Goal: Task Accomplishment & Management: Use online tool/utility

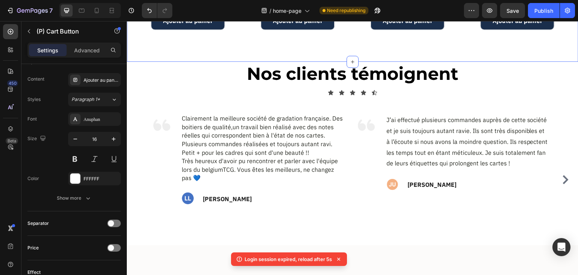
scroll to position [1204, 0]
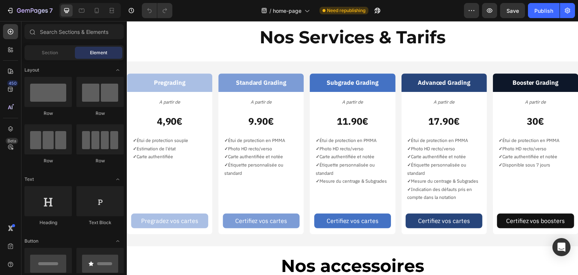
scroll to position [715, 0]
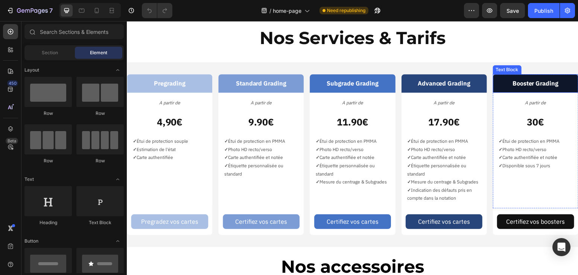
click at [499, 78] on p "Booster Grading" at bounding box center [535, 83] width 73 height 11
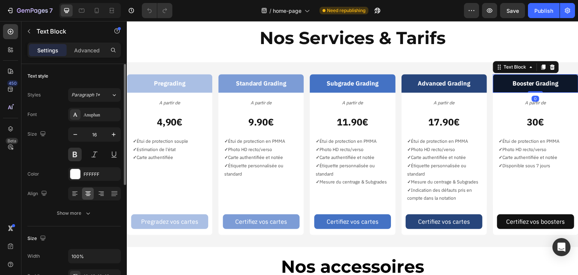
scroll to position [188, 0]
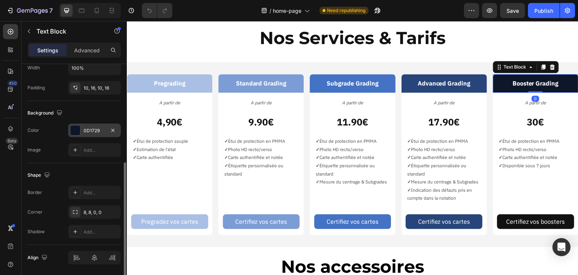
click at [97, 129] on div "0D1729" at bounding box center [95, 130] width 22 height 7
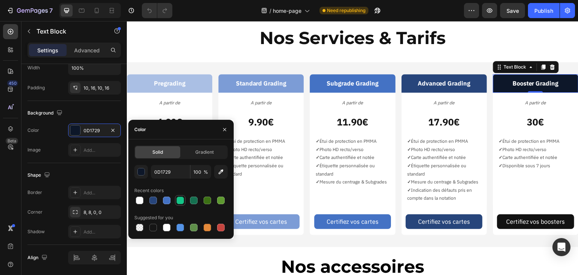
click at [184, 201] on div at bounding box center [181, 200] width 8 height 8
type input "15C688"
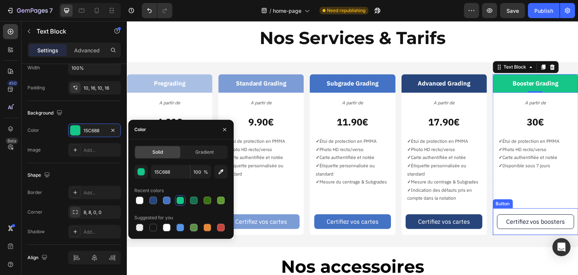
click at [497, 222] on button "Certifiez vos boosters" at bounding box center [535, 221] width 77 height 15
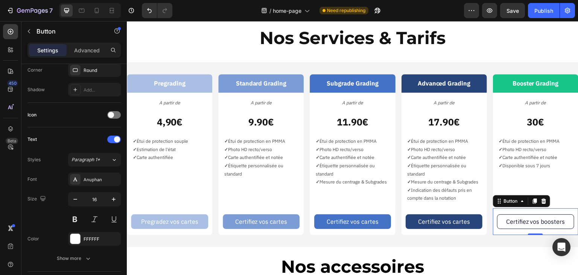
scroll to position [0, 0]
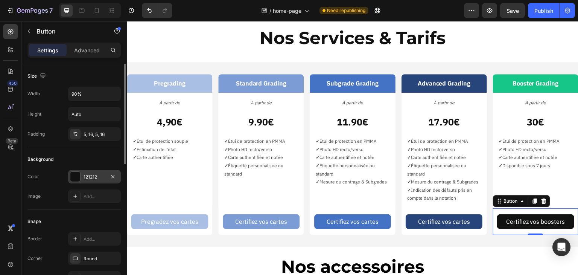
click at [85, 177] on div "121212" at bounding box center [95, 177] width 22 height 7
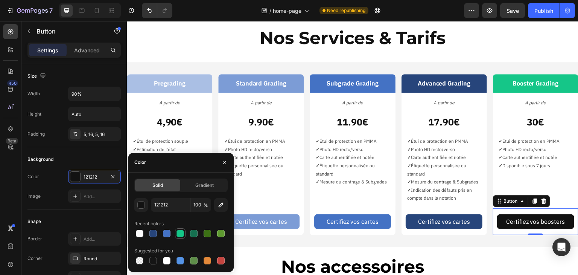
click at [182, 234] on div at bounding box center [181, 234] width 8 height 8
type input "15C688"
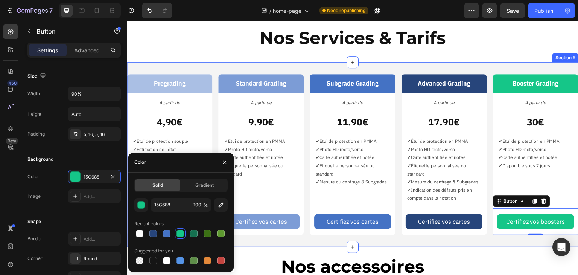
click at [484, 260] on h2 "Nos accessoires" at bounding box center [352, 266] width 440 height 24
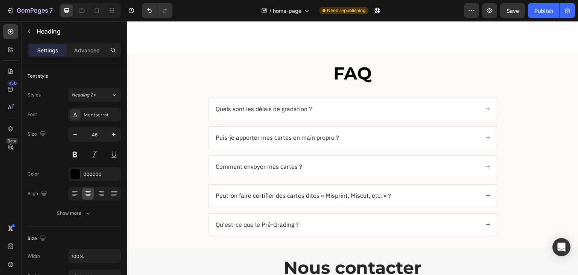
scroll to position [1430, 0]
